Goal: Transaction & Acquisition: Purchase product/service

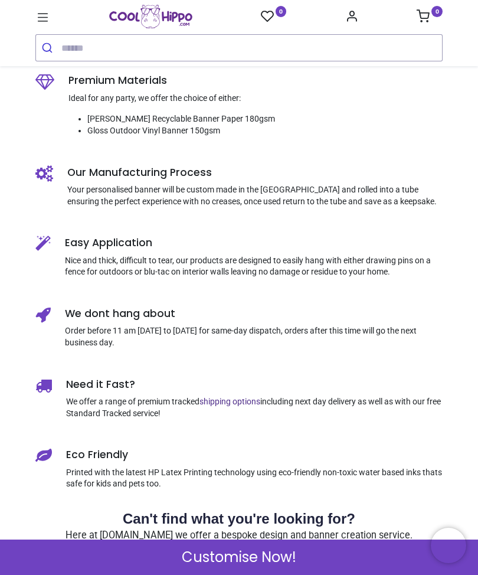
scroll to position [578, 0]
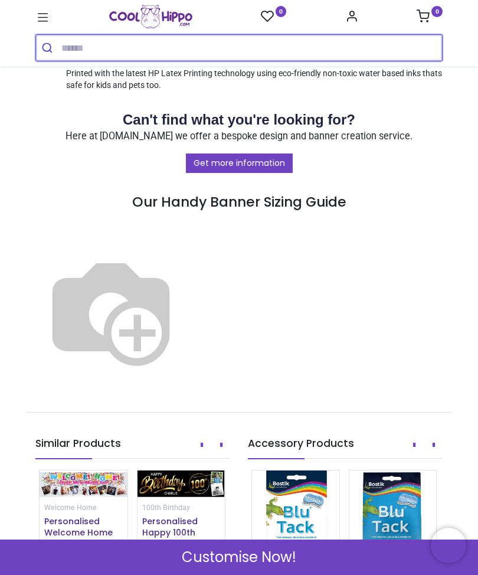
scroll to position [979, 0]
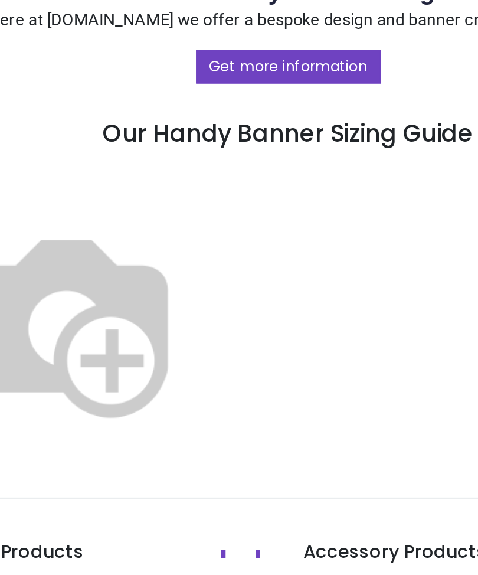
click at [135, 234] on img at bounding box center [110, 309] width 151 height 151
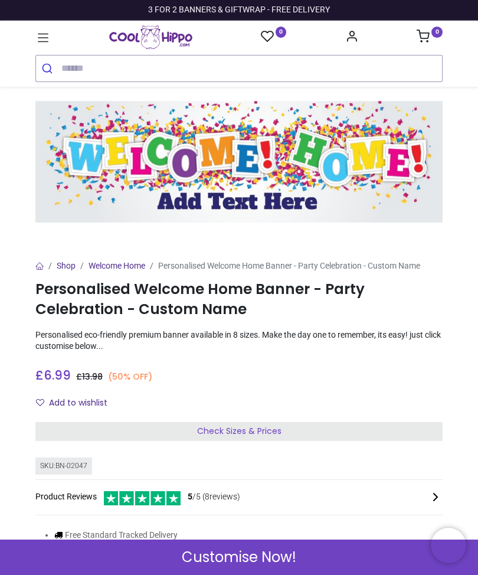
scroll to position [0, 0]
click at [350, 427] on div "Check Sizes & Prices" at bounding box center [239, 431] width 408 height 19
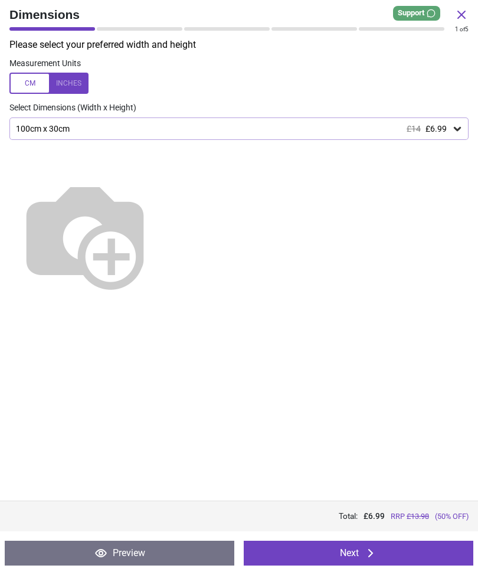
click at [161, 205] on img at bounding box center [84, 234] width 151 height 151
click at [454, 131] on icon at bounding box center [458, 129] width 12 height 12
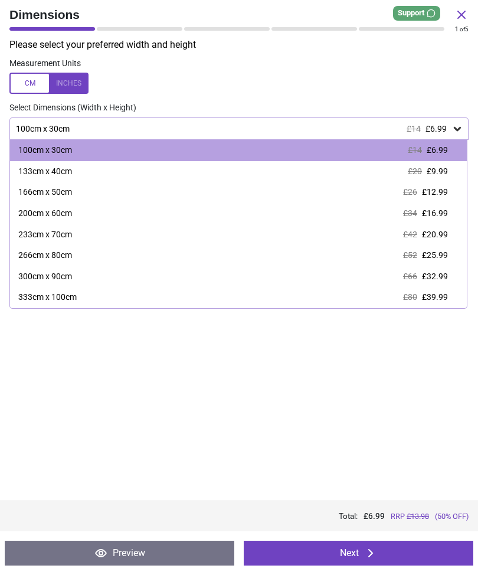
click at [461, 125] on icon at bounding box center [458, 129] width 12 height 12
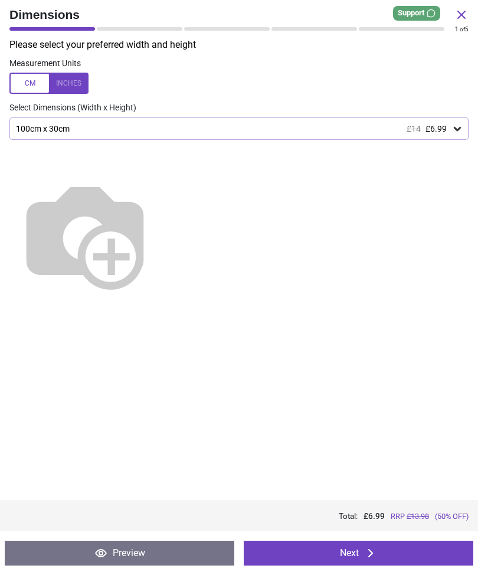
click at [452, 126] on icon at bounding box center [458, 129] width 12 height 12
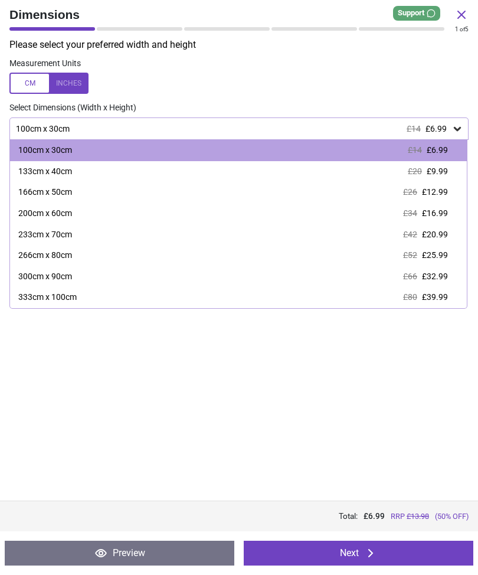
click at [61, 192] on div "166cm x 50cm" at bounding box center [45, 193] width 54 height 12
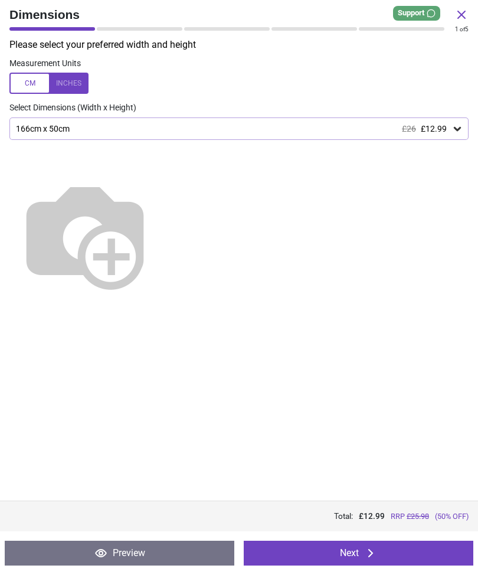
click at [373, 549] on icon at bounding box center [371, 553] width 14 height 14
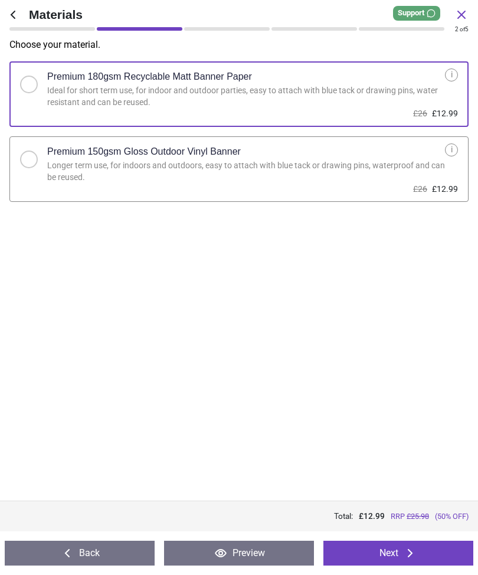
click at [390, 552] on button "Next" at bounding box center [399, 553] width 150 height 25
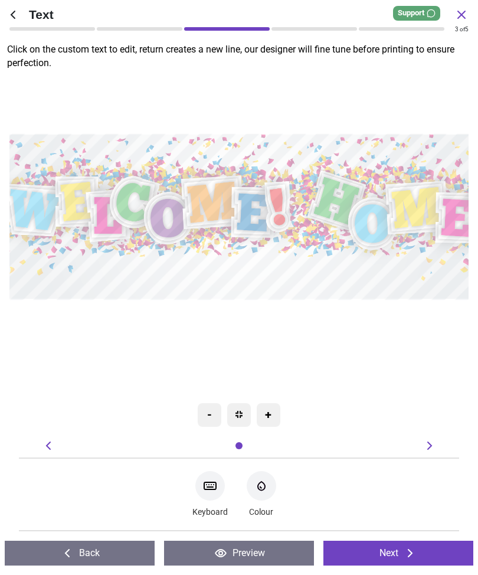
click at [235, 265] on textarea at bounding box center [239, 274] width 448 height 28
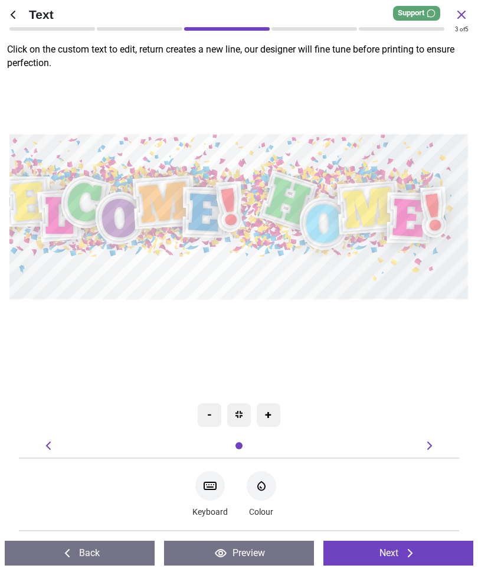
type textarea "*******"
click at [387, 353] on div "Created with Snap e *******" at bounding box center [192, 217] width 553 height 431
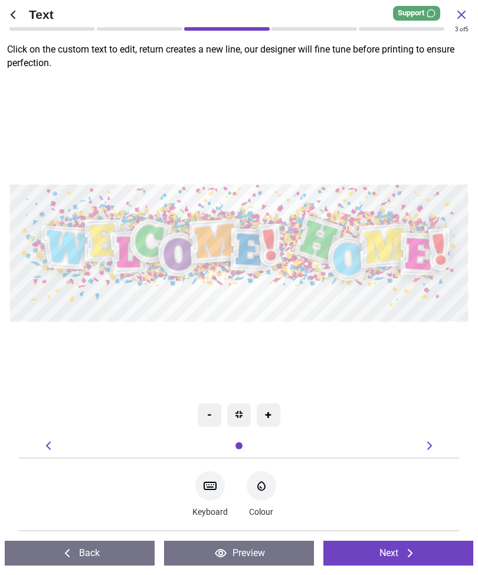
click at [412, 552] on icon at bounding box center [410, 553] width 5 height 8
